Goal: Use online tool/utility: Utilize a website feature to perform a specific function

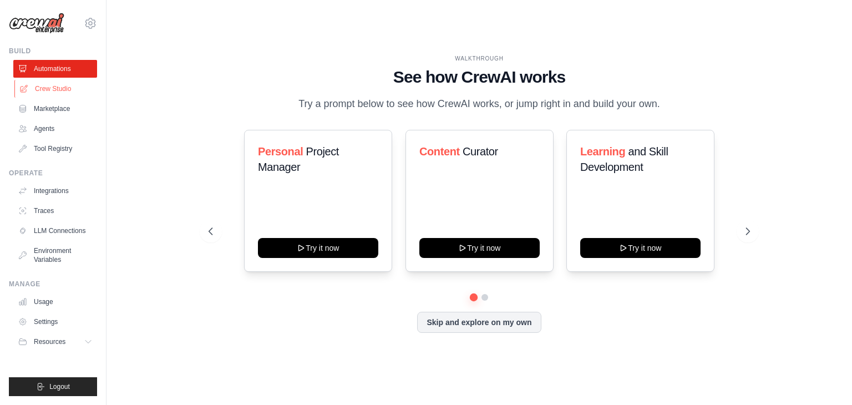
click at [62, 87] on link "Crew Studio" at bounding box center [56, 89] width 84 height 18
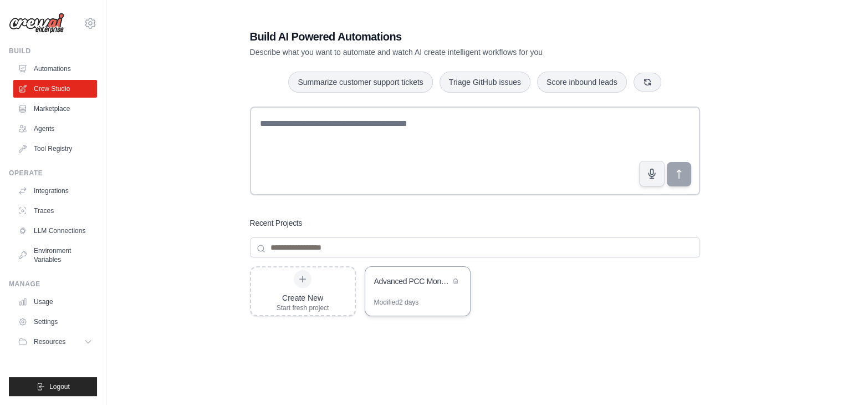
click at [412, 298] on div "Modified 2 days" at bounding box center [396, 302] width 45 height 9
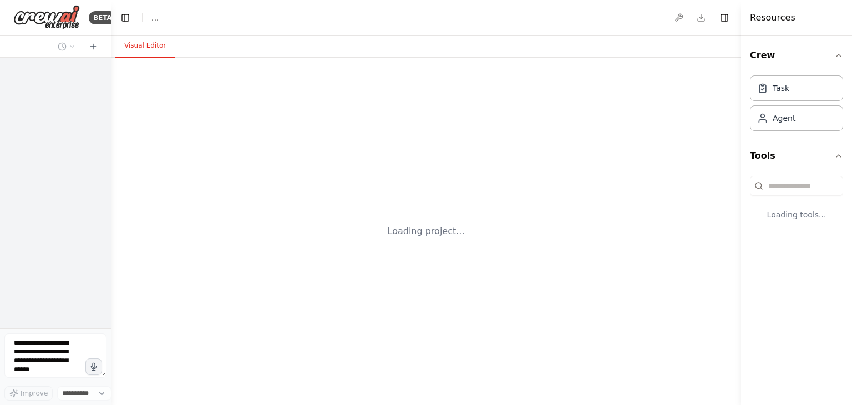
select select "****"
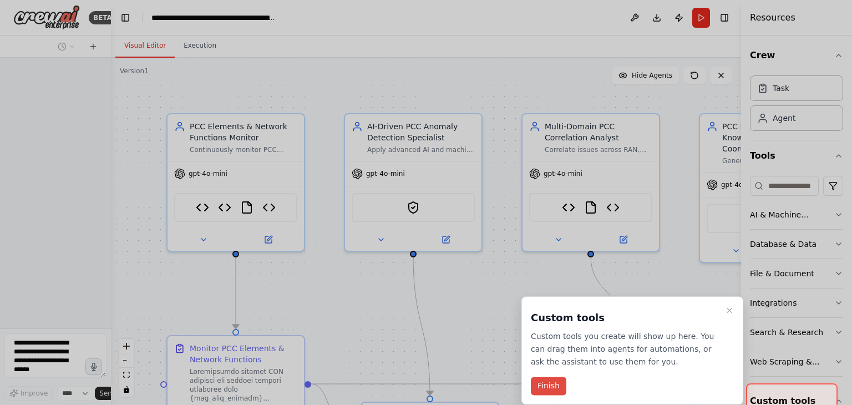
click at [552, 385] on button "Finish" at bounding box center [548, 386] width 35 height 18
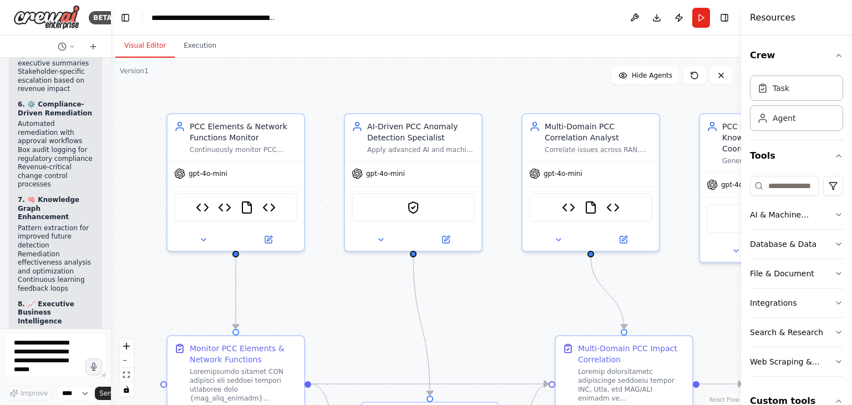
scroll to position [42813, 0]
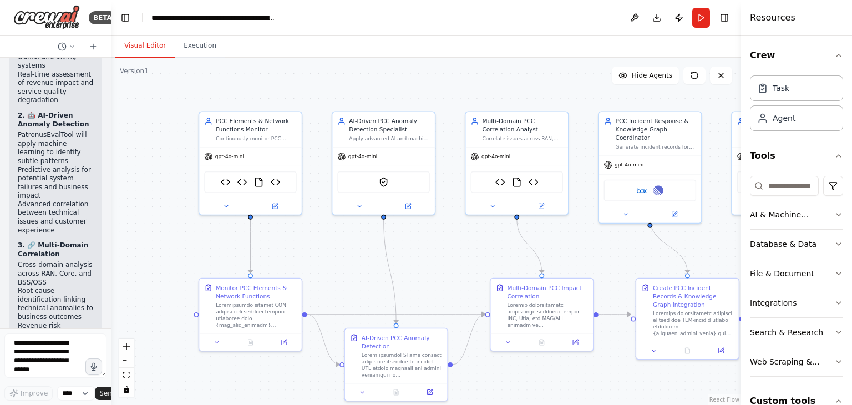
drag, startPoint x: 506, startPoint y: 274, endPoint x: 477, endPoint y: 260, distance: 32.2
click at [451, 232] on div ".deletable-edge-delete-btn { width: 20px; height: 20px; border: 0px solid #ffff…" at bounding box center [426, 231] width 630 height 347
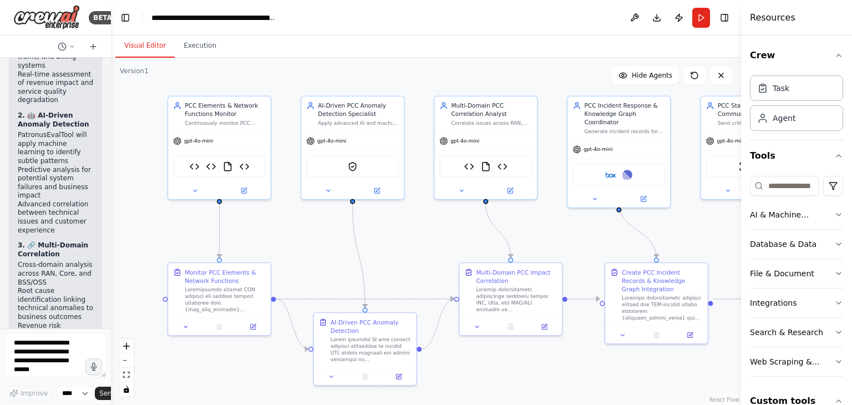
drag, startPoint x: 477, startPoint y: 262, endPoint x: 430, endPoint y: 236, distance: 54.1
click at [430, 236] on div ".deletable-edge-delete-btn { width: 20px; height: 20px; border: 0px solid #ffff…" at bounding box center [426, 231] width 630 height 347
